Goal: Task Accomplishment & Management: Manage account settings

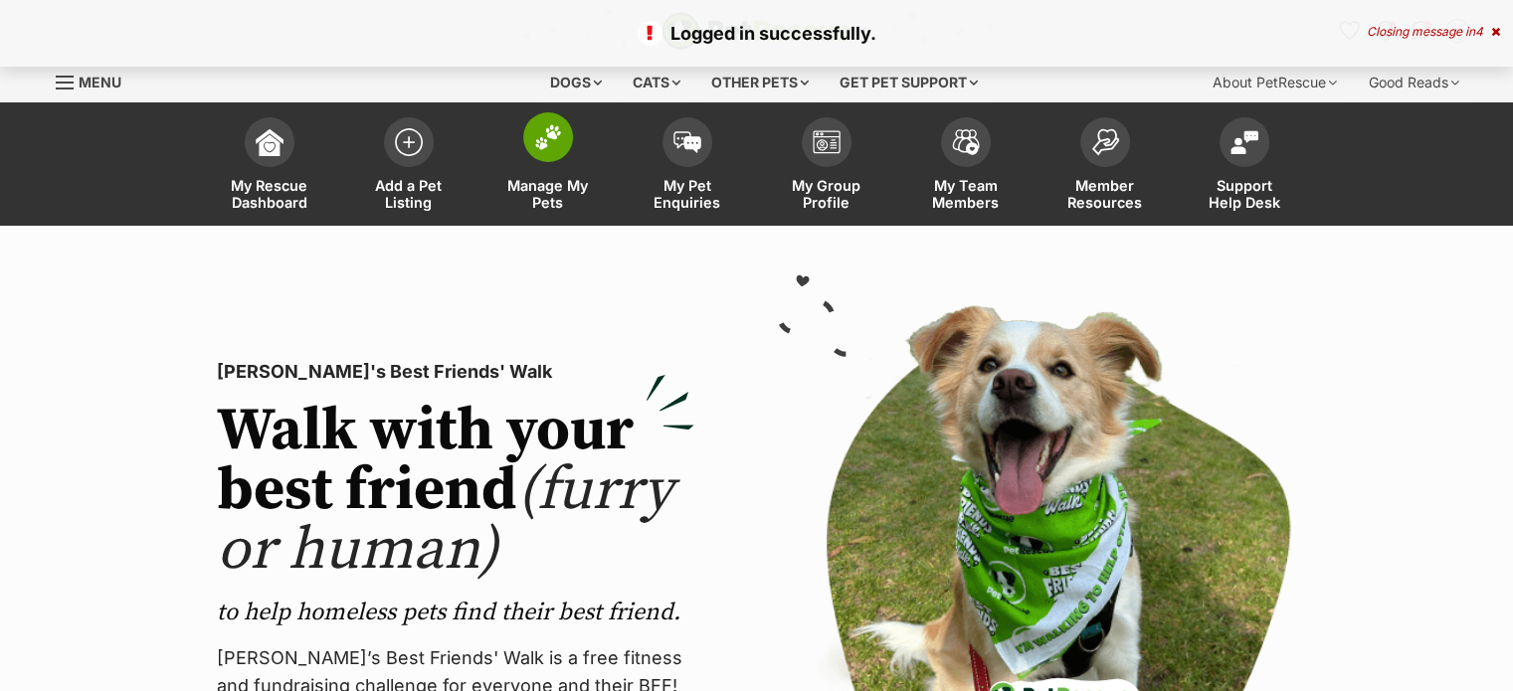
click at [550, 196] on span "Manage My Pets" at bounding box center [548, 194] width 90 height 34
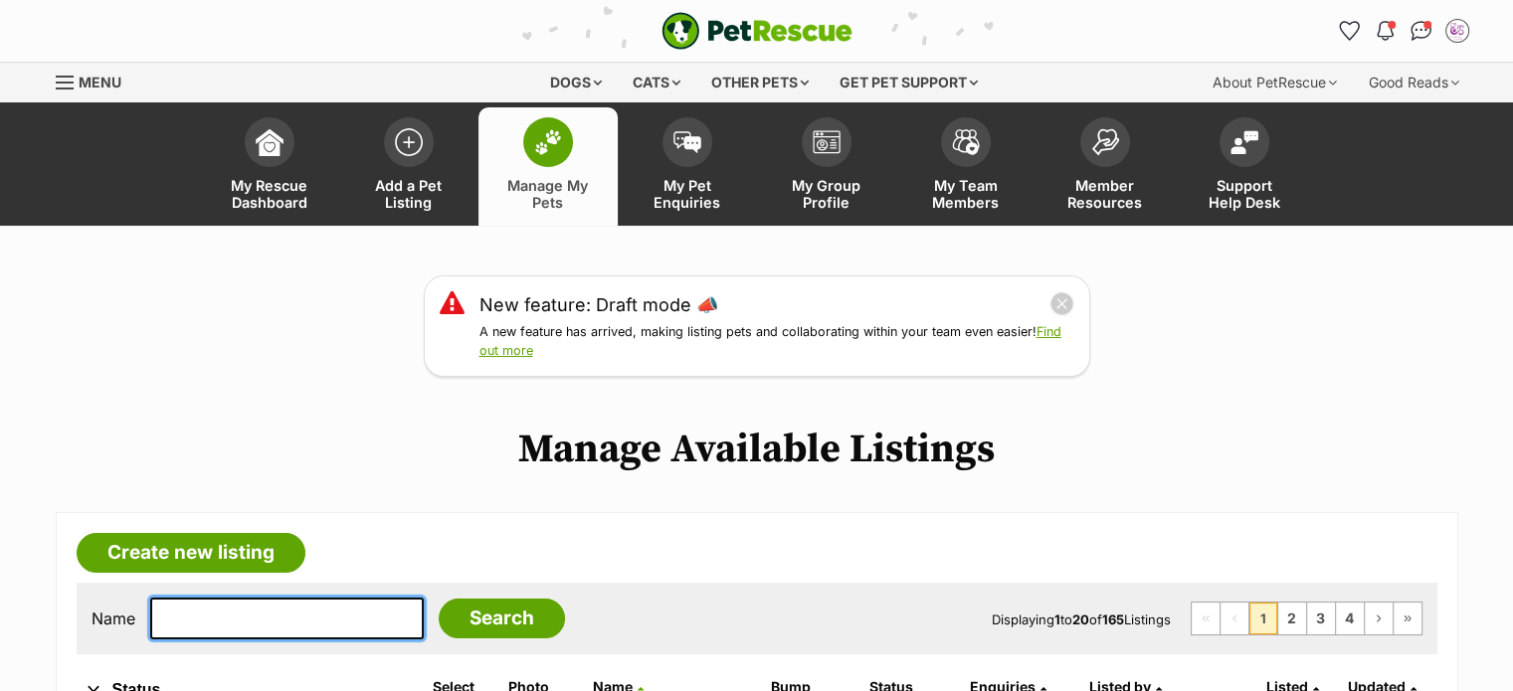
click at [262, 614] on input "text" at bounding box center [287, 619] width 274 height 42
type input "[PERSON_NAME]"
click at [439, 599] on input "Search" at bounding box center [502, 619] width 126 height 40
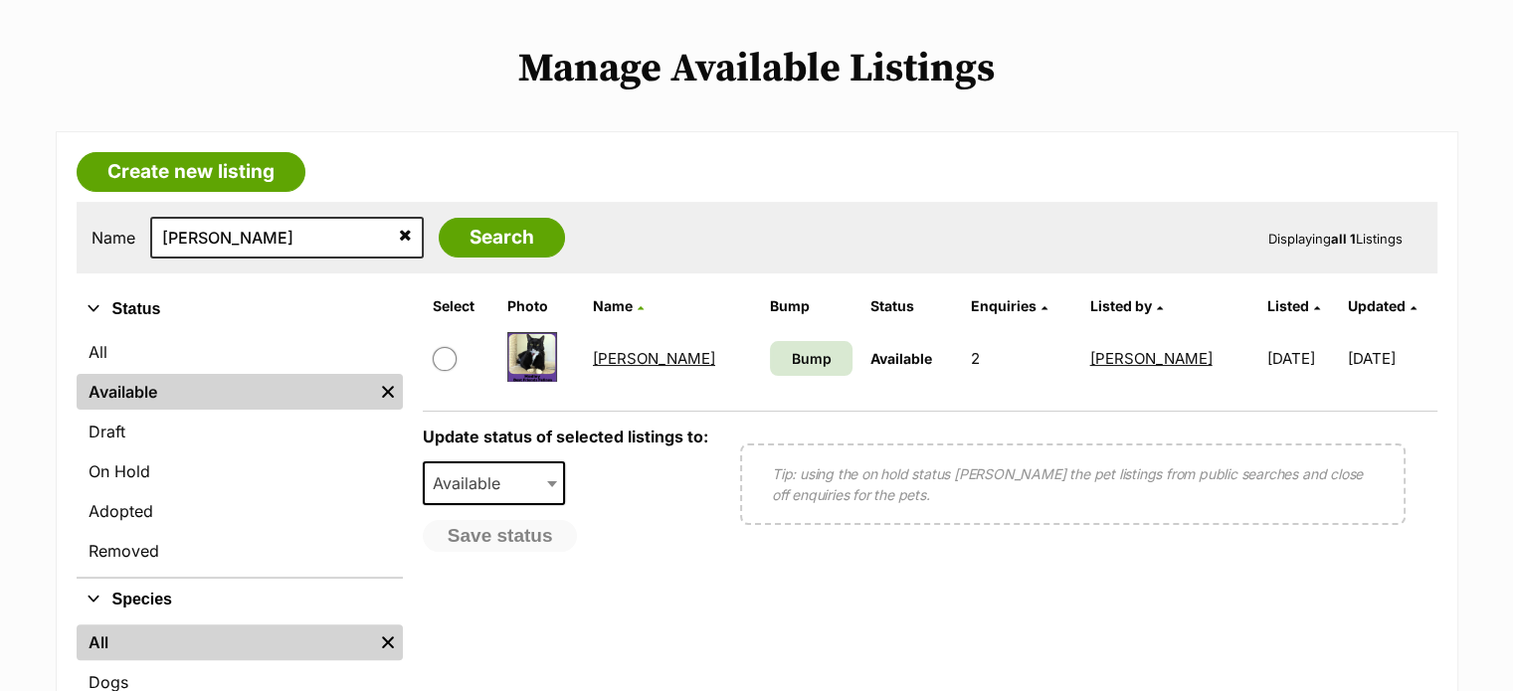
click at [446, 358] on input "checkbox" at bounding box center [445, 359] width 24 height 24
checkbox input "true"
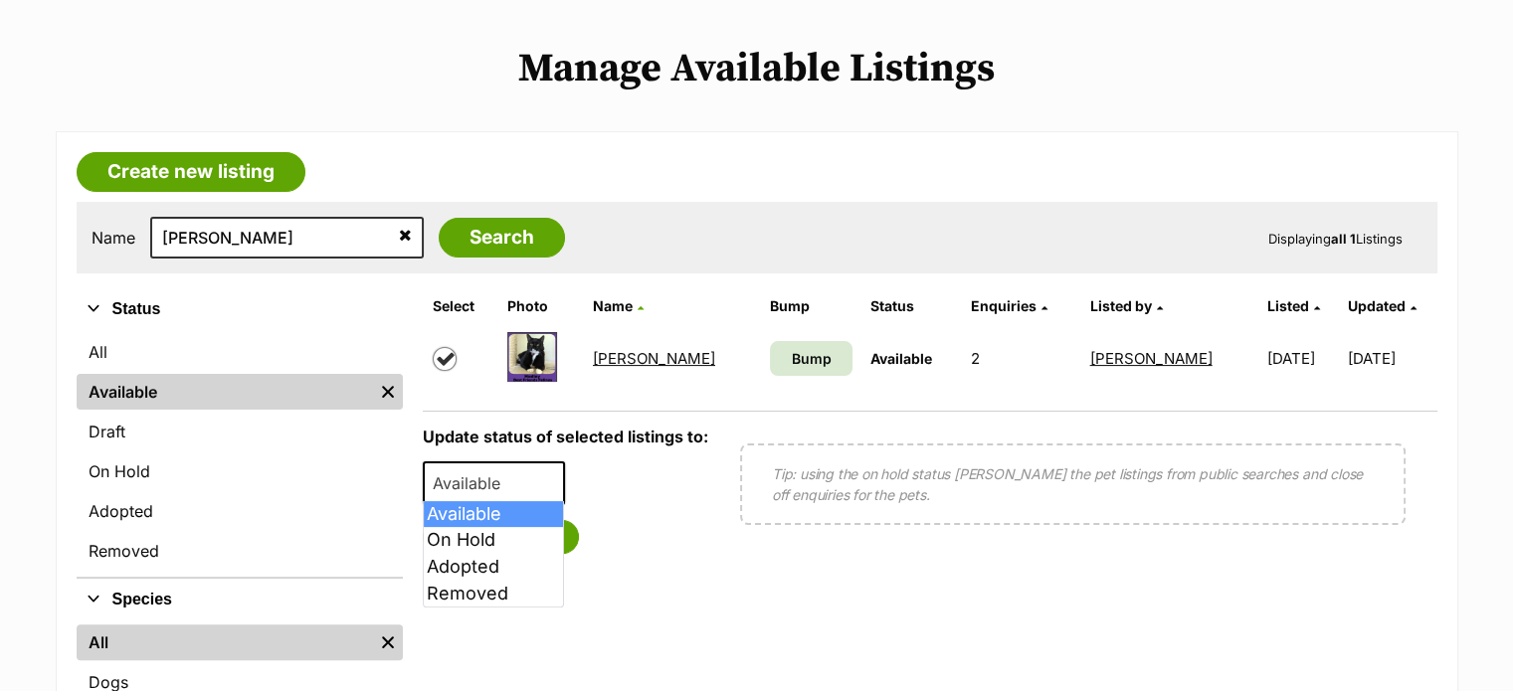
click at [487, 470] on span "Available" at bounding box center [472, 484] width 95 height 28
select select "rehomed"
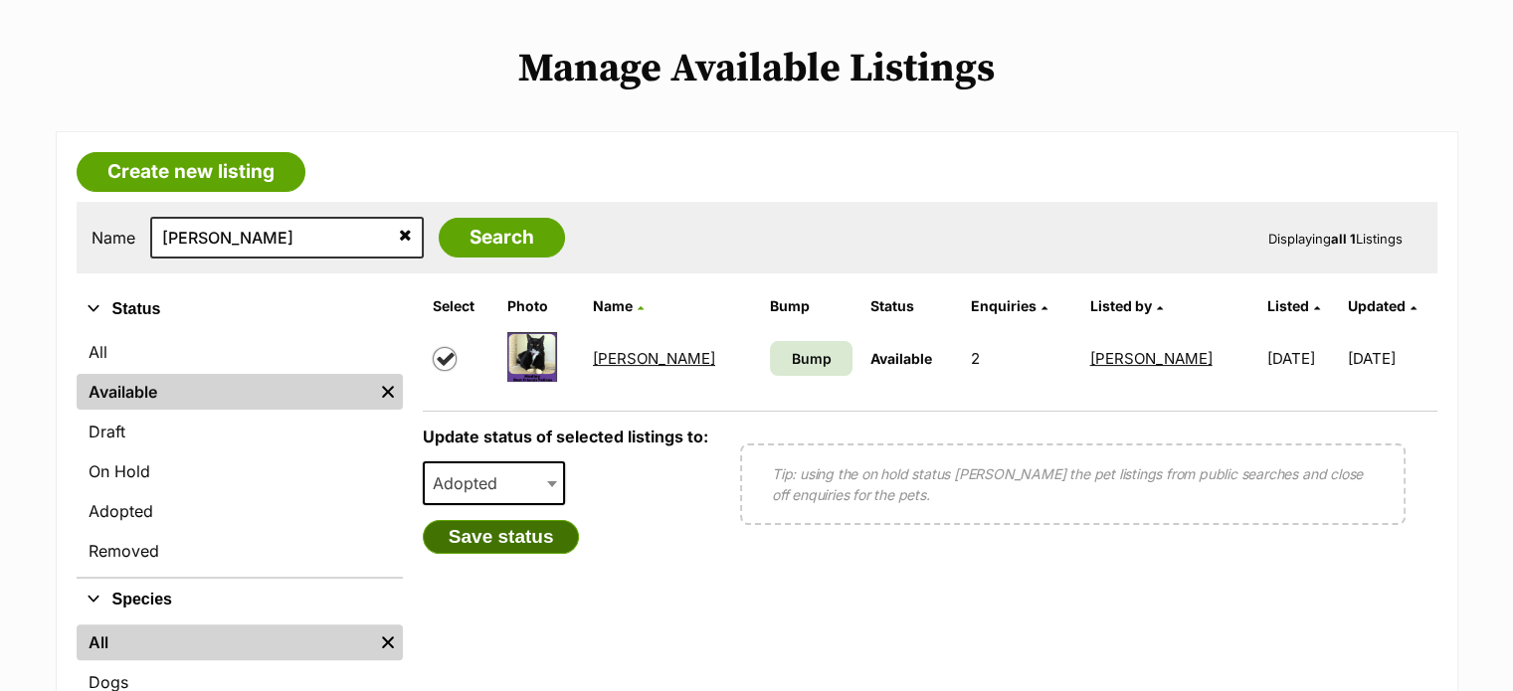
click at [519, 540] on button "Save status" at bounding box center [501, 537] width 157 height 34
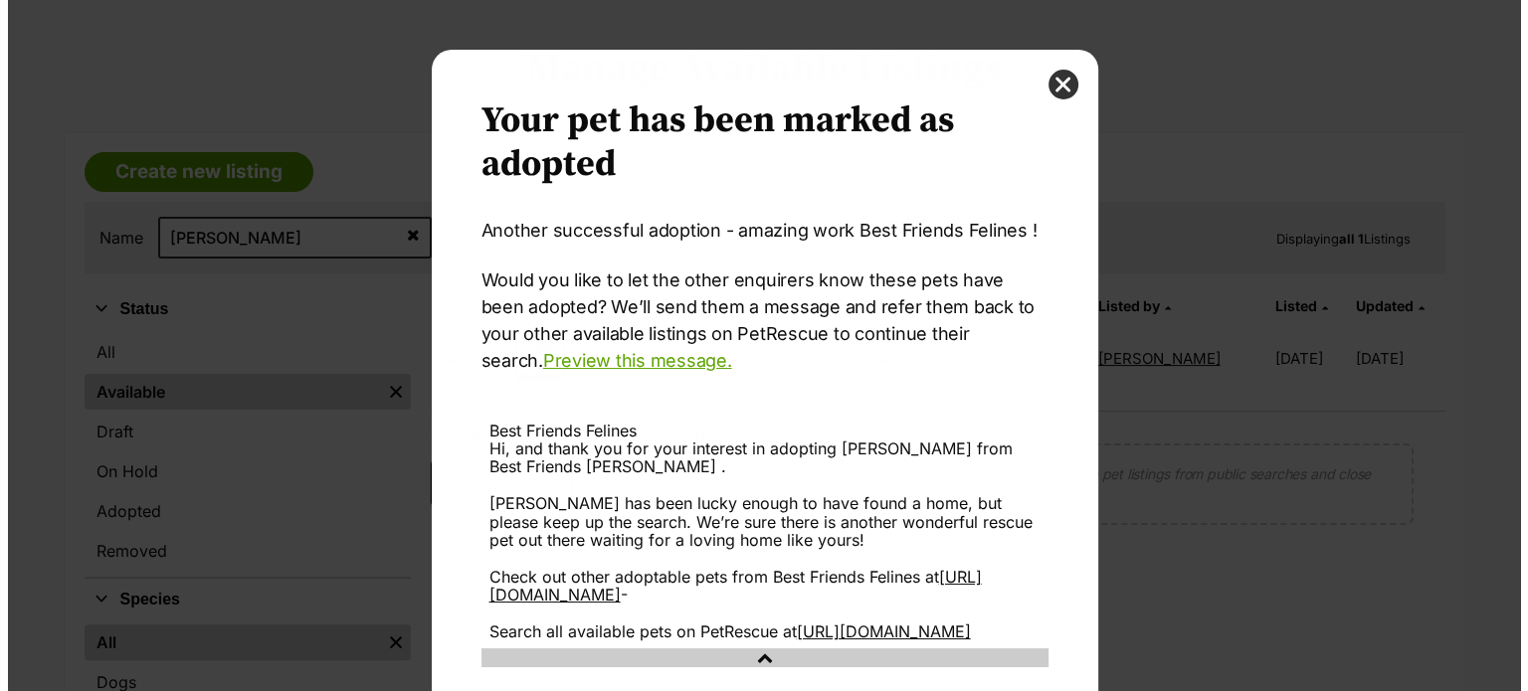
scroll to position [0, 0]
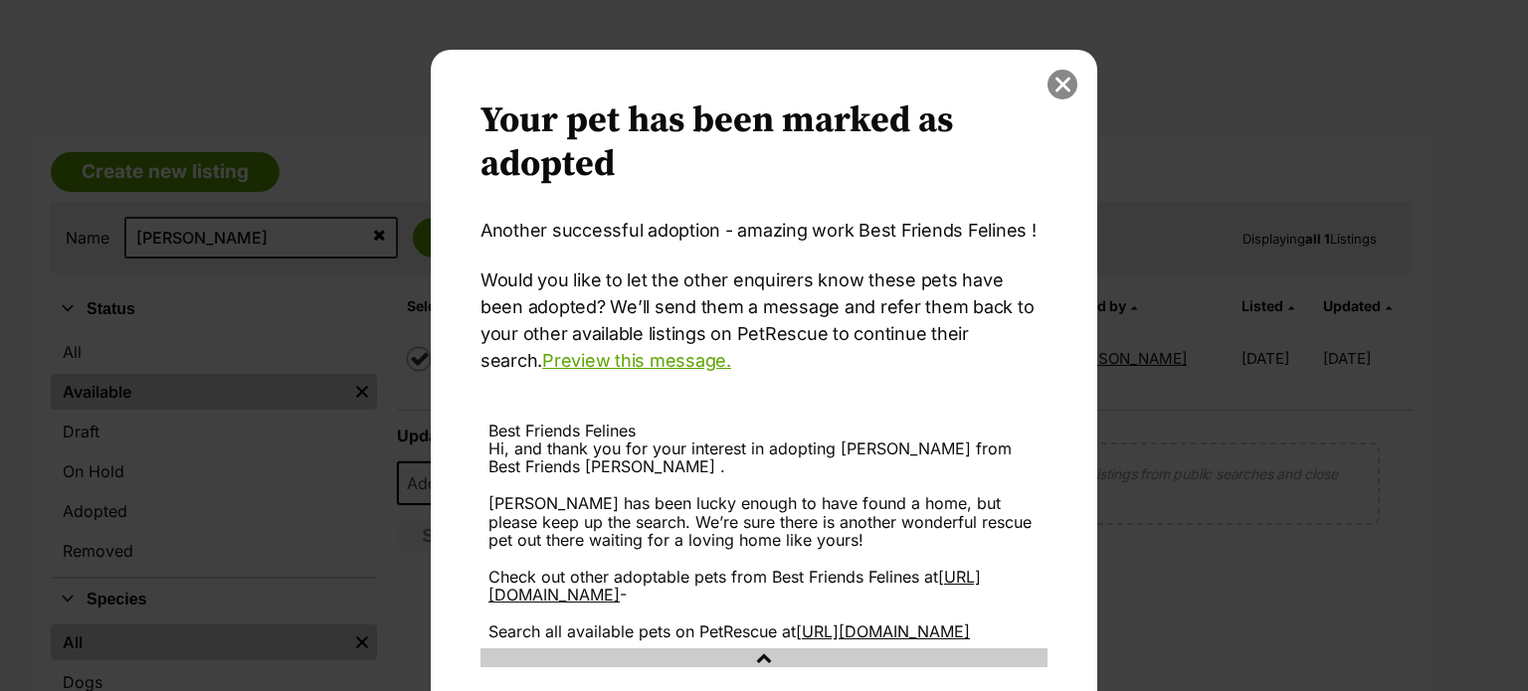
click at [1063, 84] on button "close" at bounding box center [1062, 85] width 30 height 30
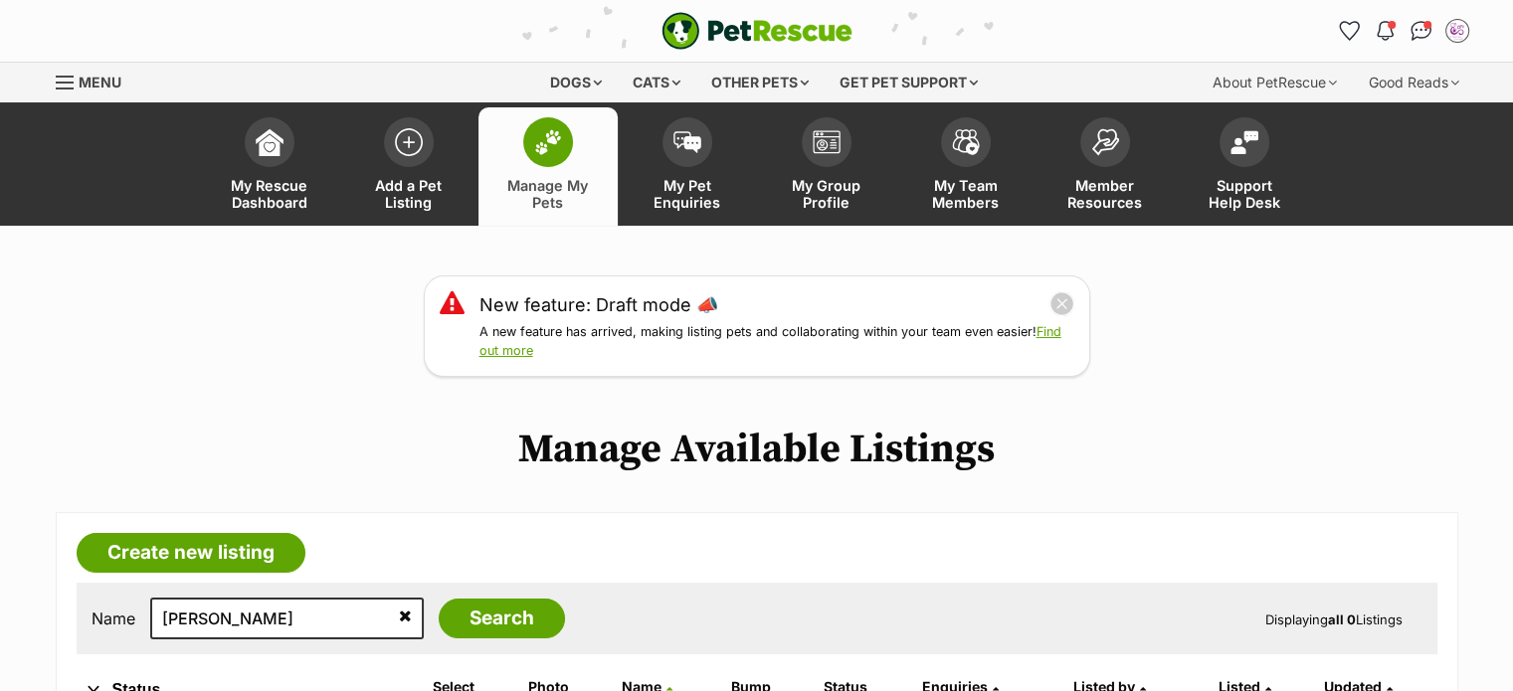
click at [84, 86] on span "Menu" at bounding box center [100, 82] width 43 height 17
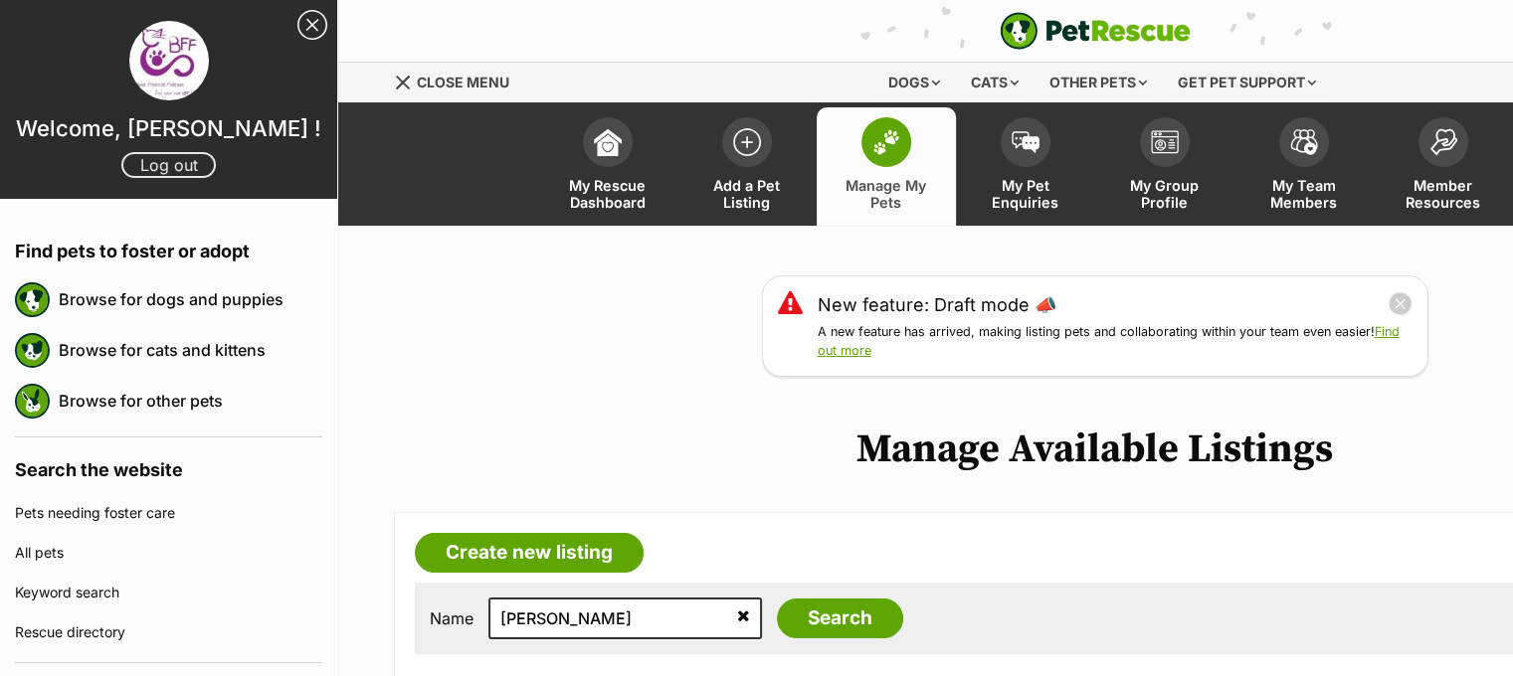
click at [156, 172] on link "Log out" at bounding box center [168, 165] width 94 height 26
